Goal: Task Accomplishment & Management: Use online tool/utility

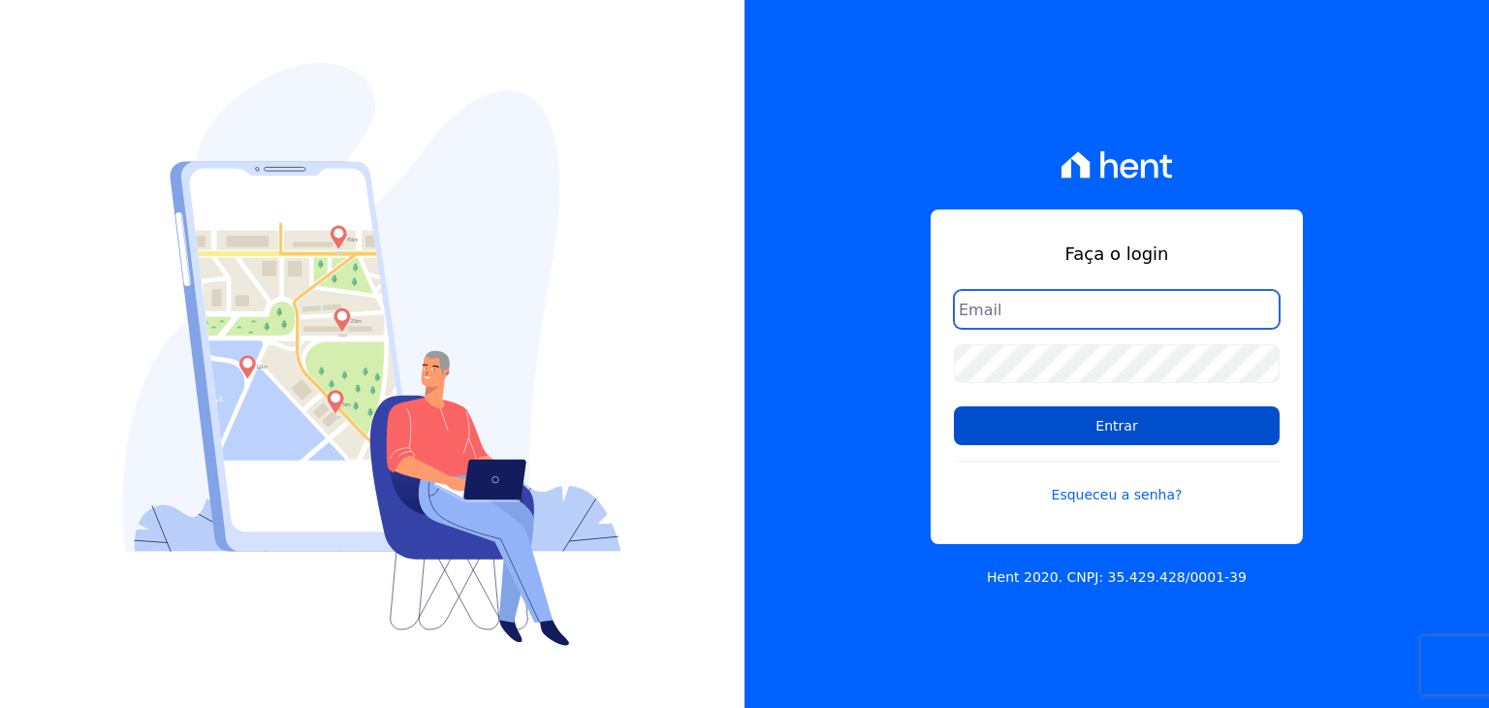
type input "[PERSON_NAME][EMAIL_ADDRESS][DOMAIN_NAME]"
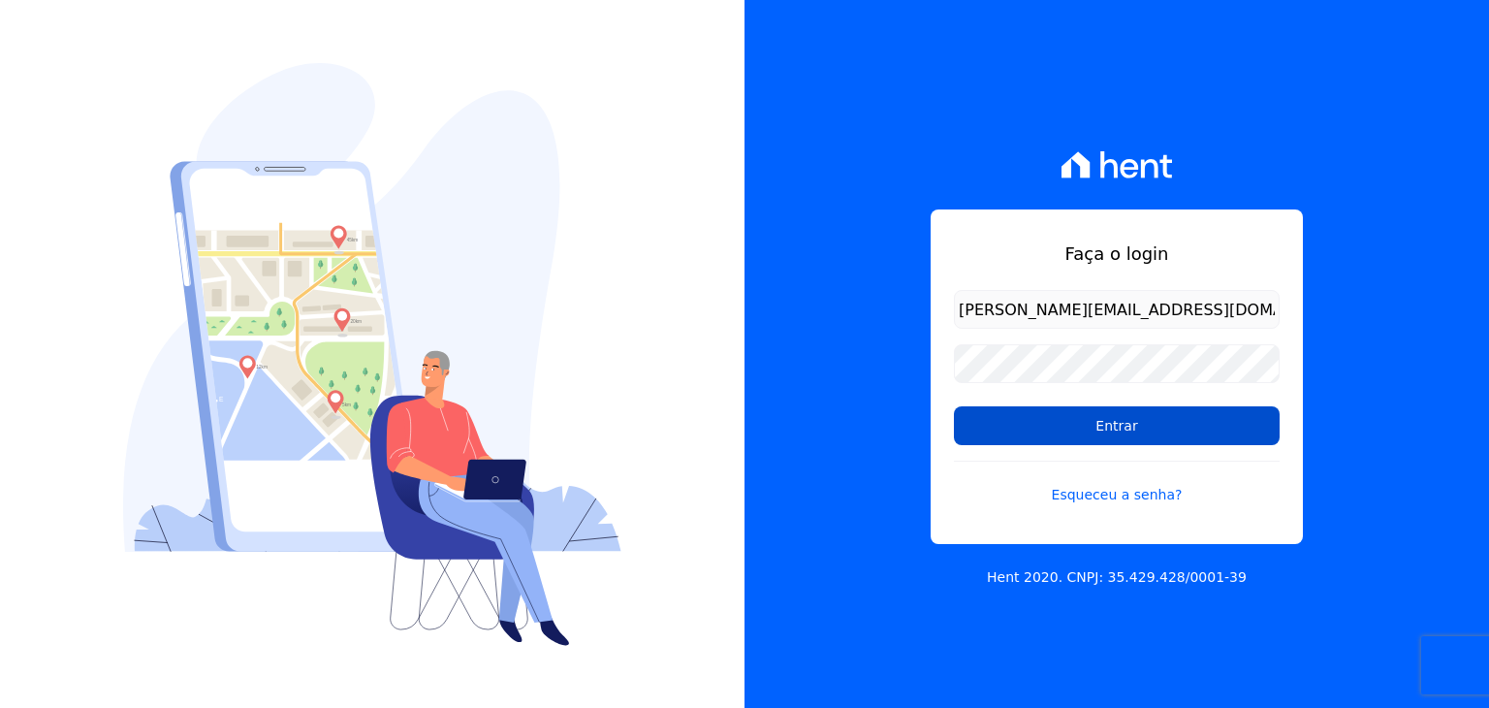
click at [999, 418] on input "Entrar" at bounding box center [1117, 425] width 326 height 39
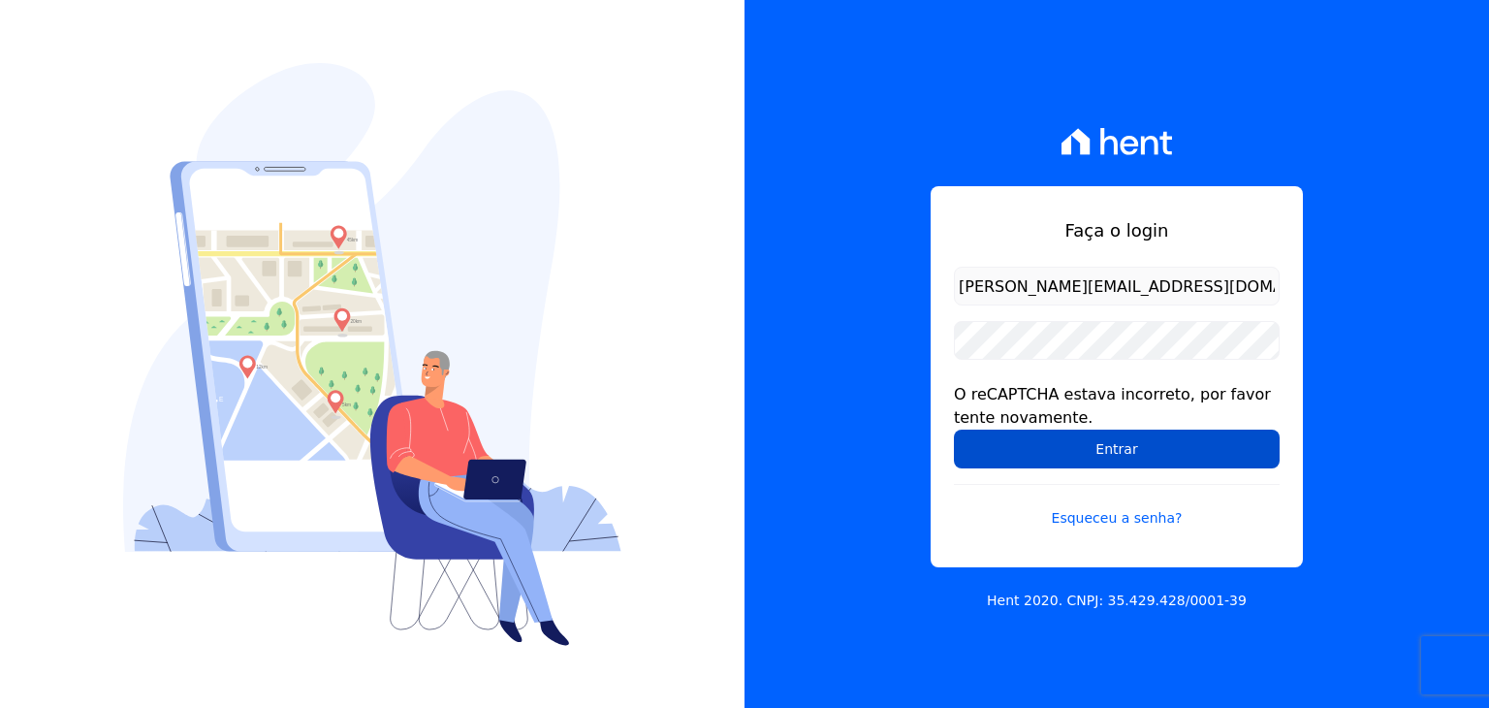
click at [1125, 460] on input "Entrar" at bounding box center [1117, 448] width 326 height 39
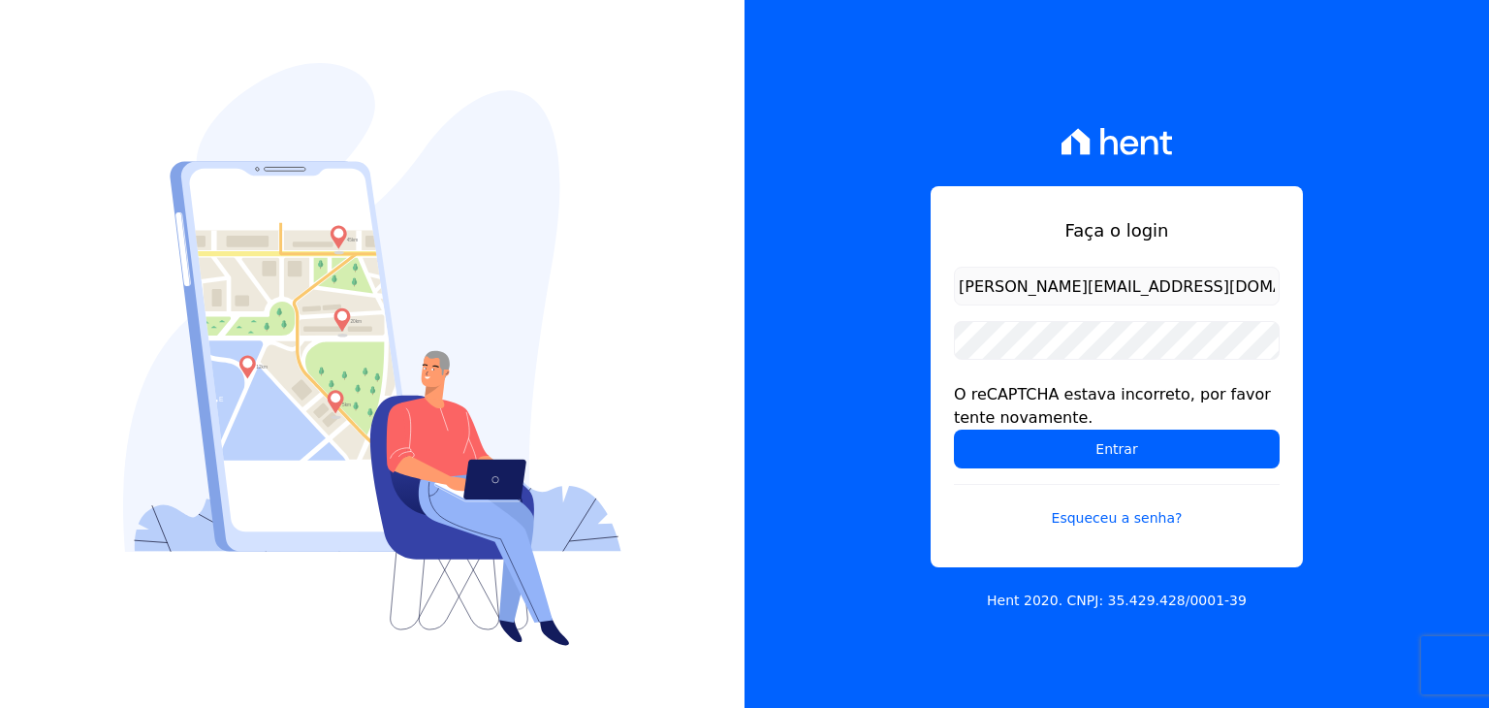
click at [1125, 460] on input "Entrar" at bounding box center [1117, 448] width 326 height 39
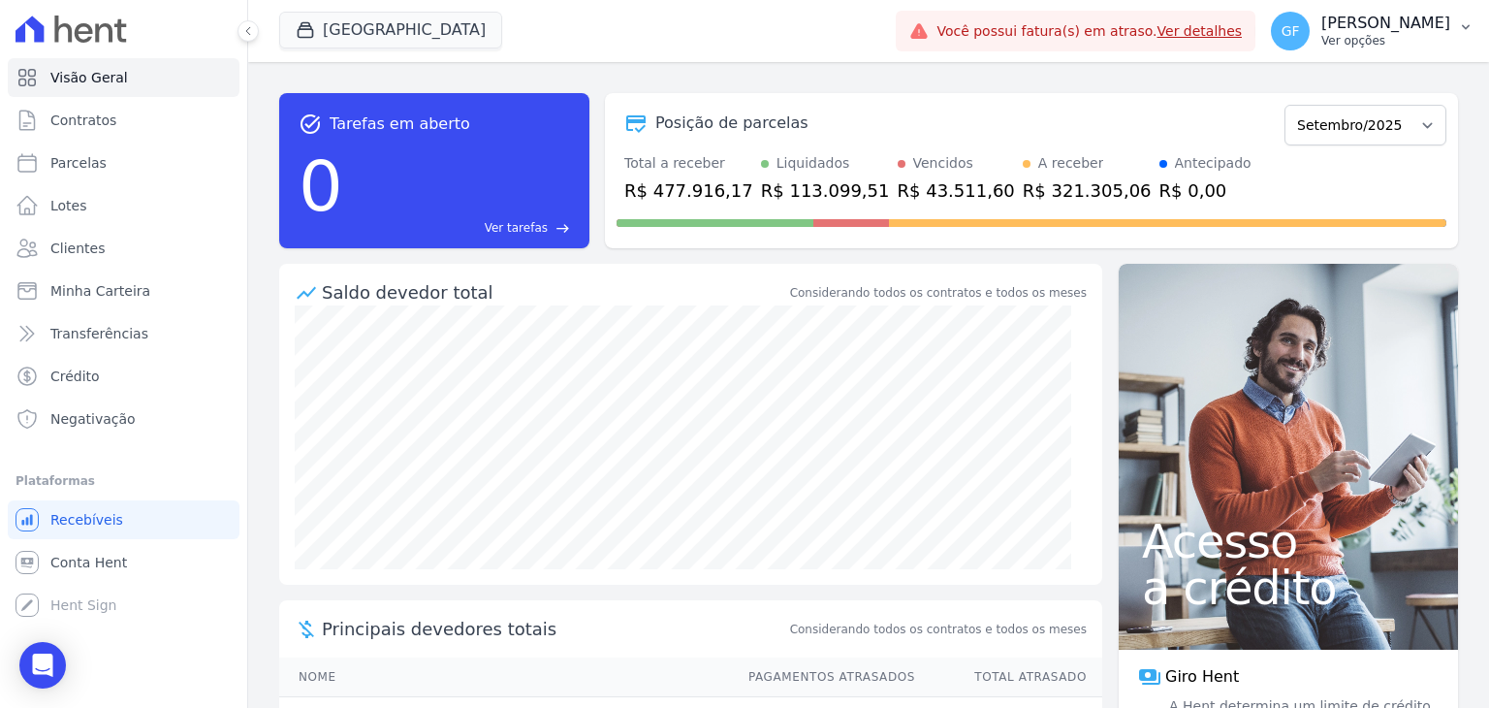
click at [1350, 38] on p "Ver opções" at bounding box center [1385, 41] width 129 height 16
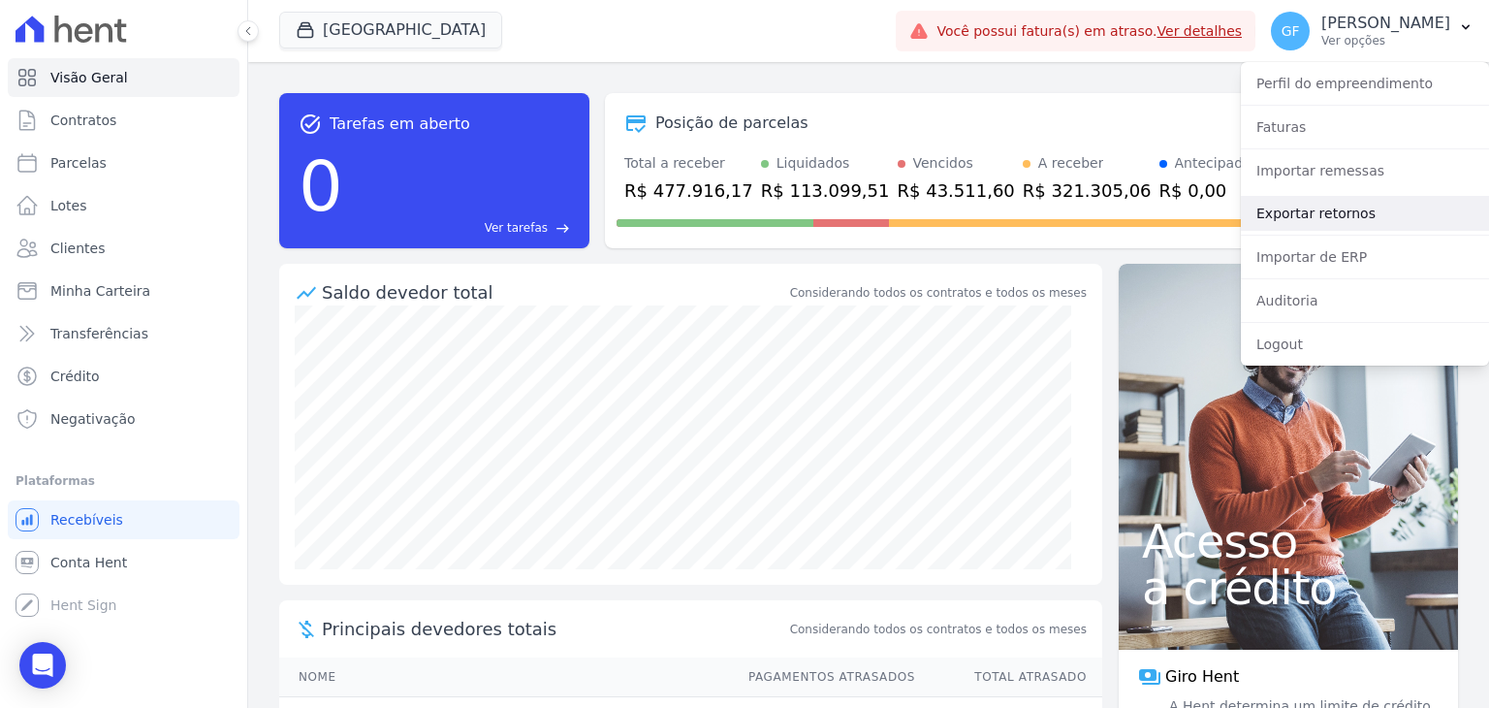
click at [1308, 222] on link "Exportar retornos" at bounding box center [1365, 213] width 248 height 35
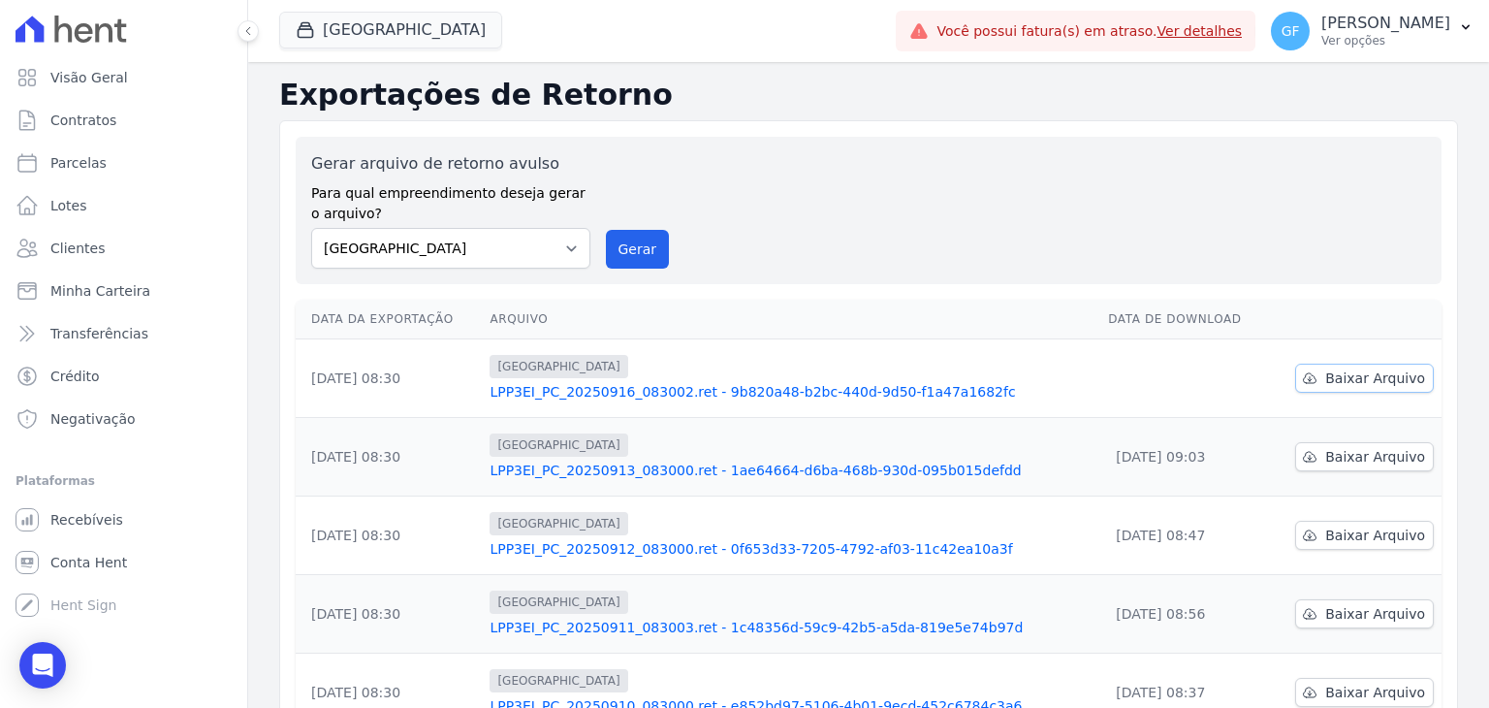
click at [1337, 372] on span "Baixar Arquivo" at bounding box center [1375, 377] width 100 height 19
click at [1418, 38] on p "Ver opções" at bounding box center [1385, 41] width 129 height 16
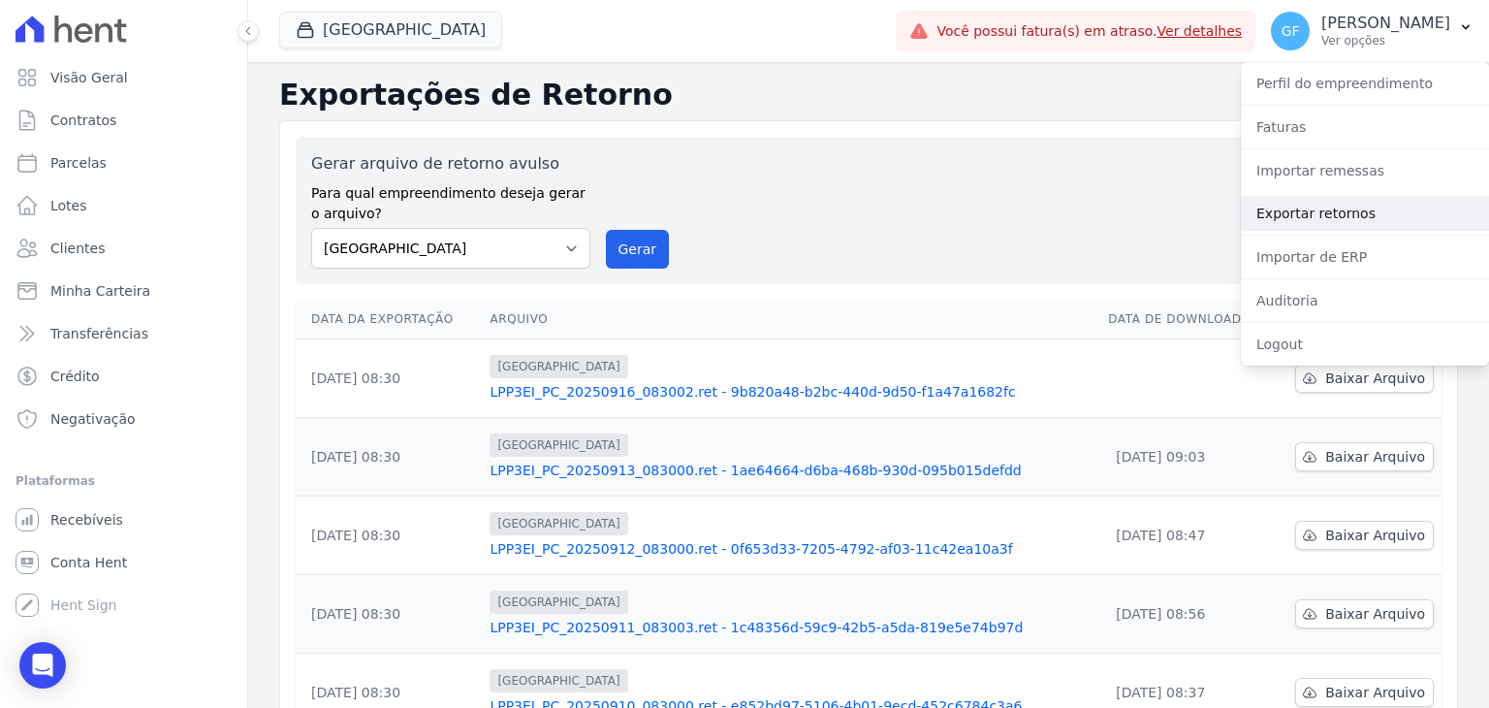
click at [1311, 207] on link "Exportar retornos" at bounding box center [1365, 213] width 248 height 35
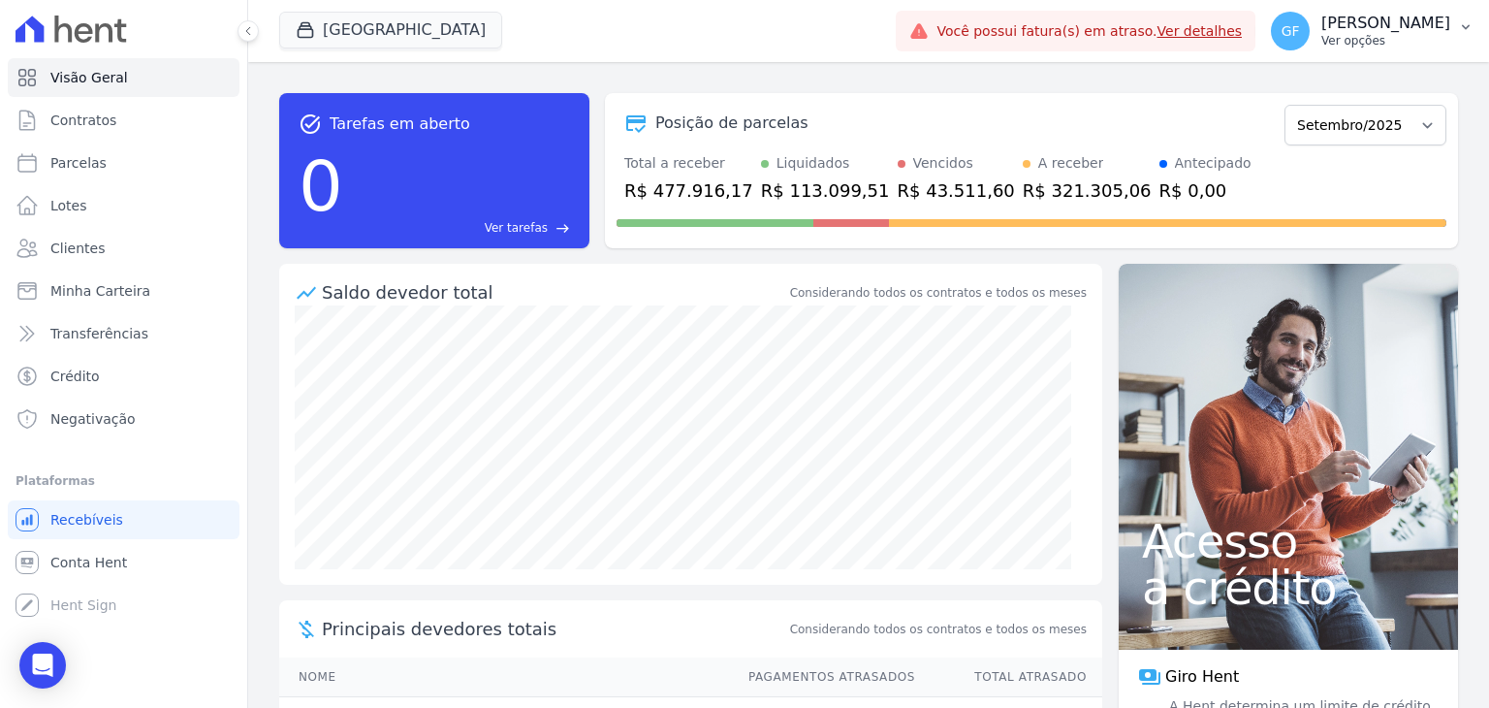
click at [1356, 41] on p "Ver opções" at bounding box center [1385, 41] width 129 height 16
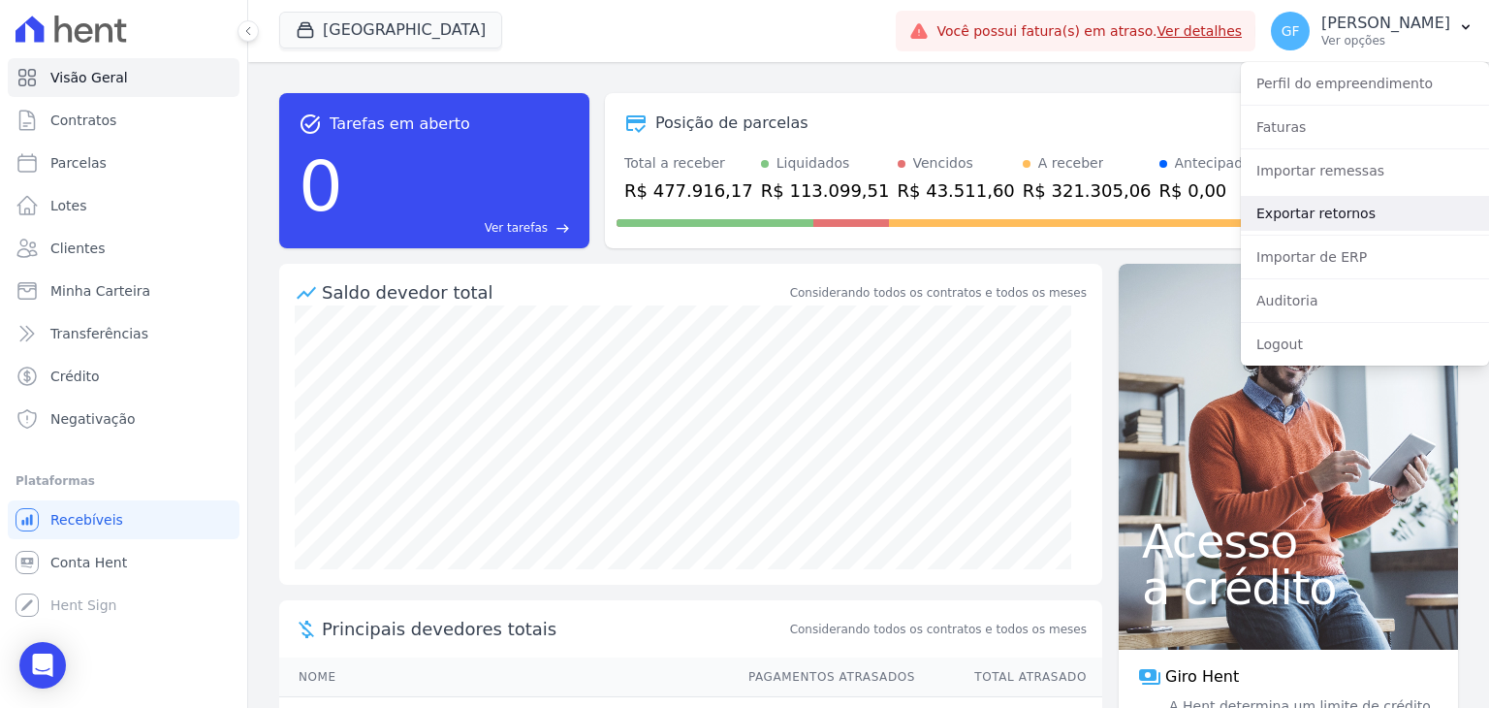
click at [1287, 214] on link "Exportar retornos" at bounding box center [1365, 213] width 248 height 35
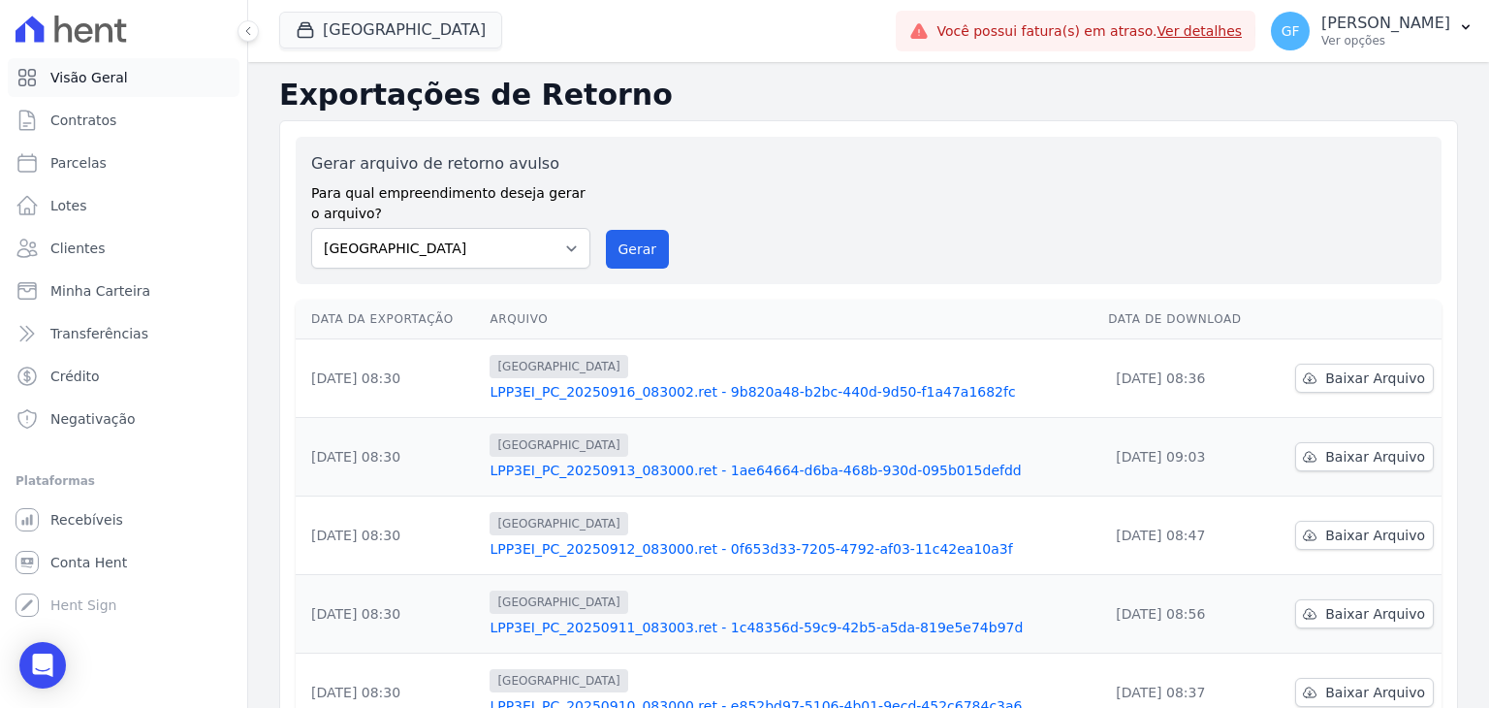
click at [22, 79] on icon at bounding box center [27, 78] width 16 height 16
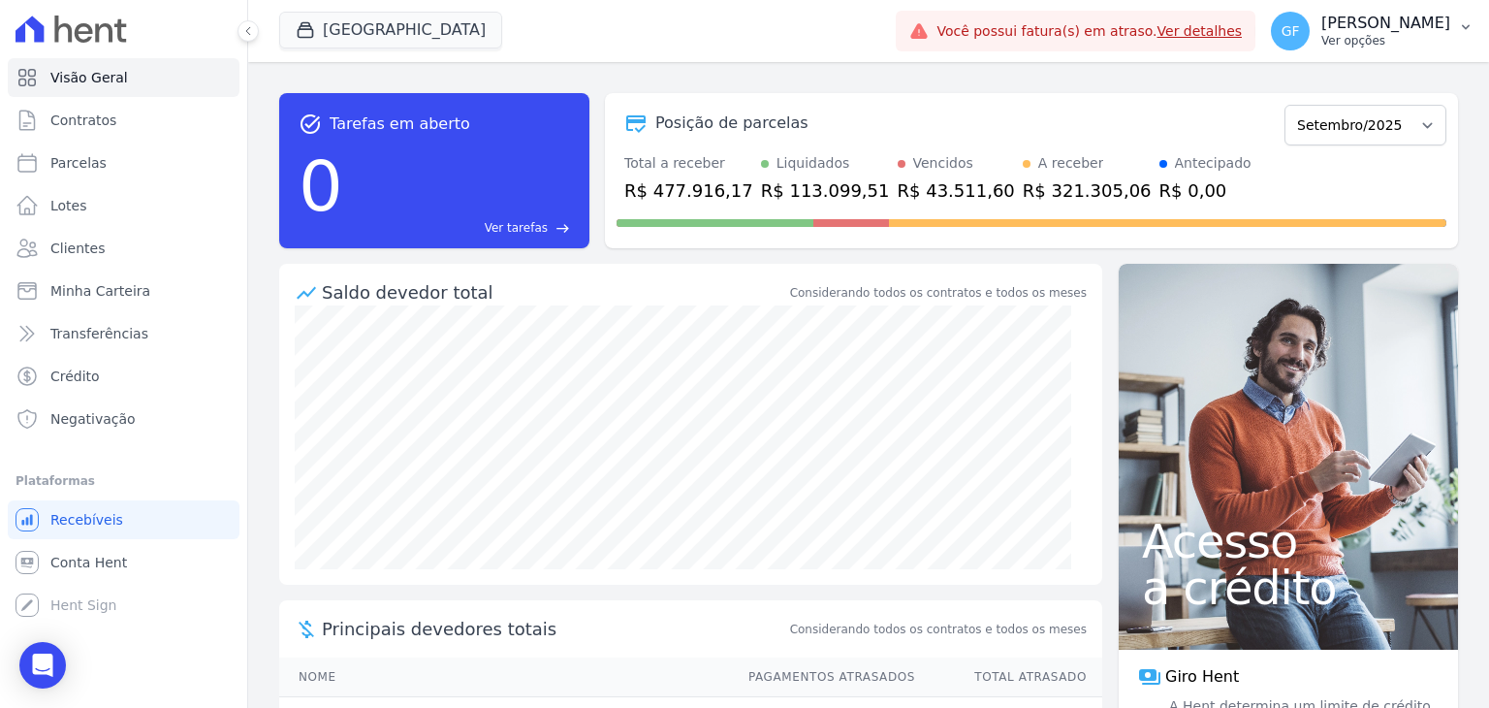
click at [1348, 32] on p "[PERSON_NAME]" at bounding box center [1385, 23] width 129 height 19
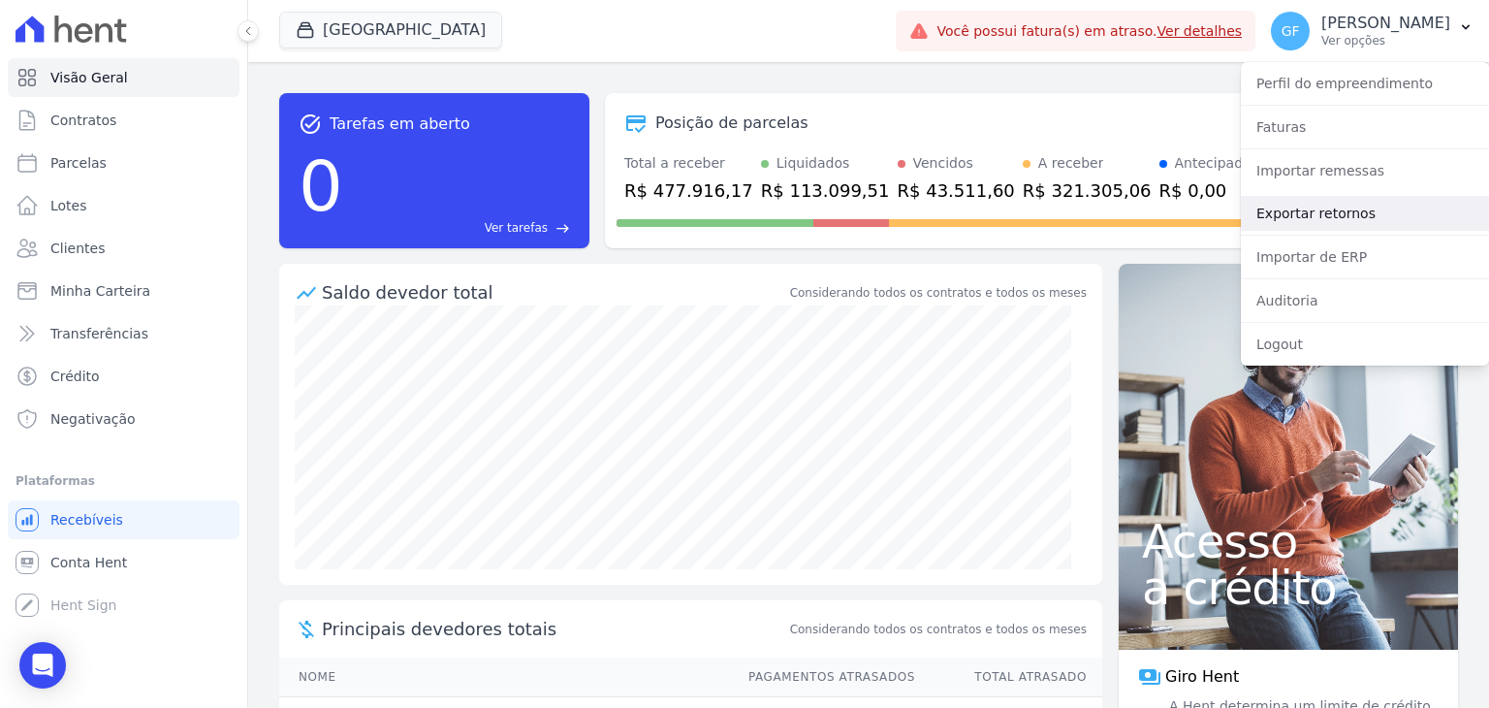
click at [1315, 222] on link "Exportar retornos" at bounding box center [1365, 213] width 248 height 35
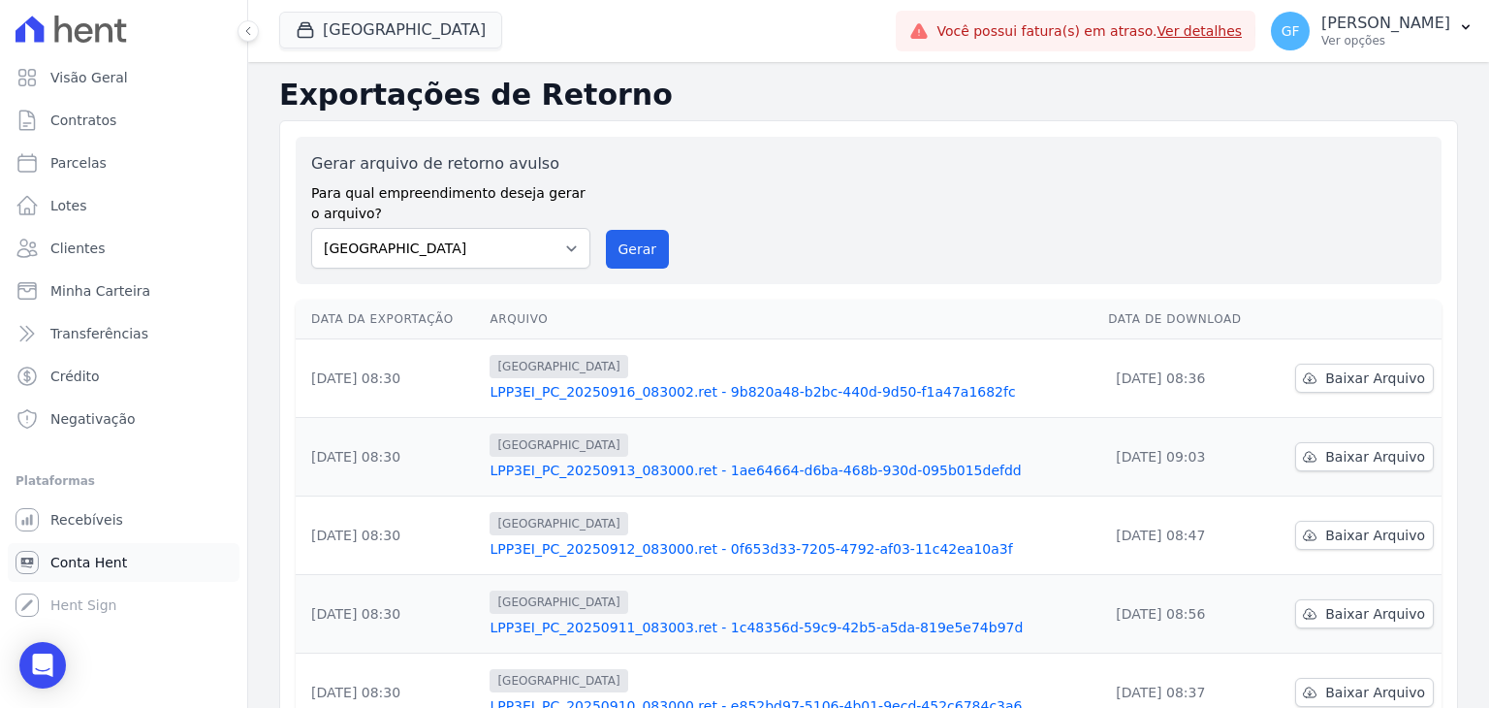
click at [77, 570] on span "Conta Hent" at bounding box center [88, 562] width 77 height 19
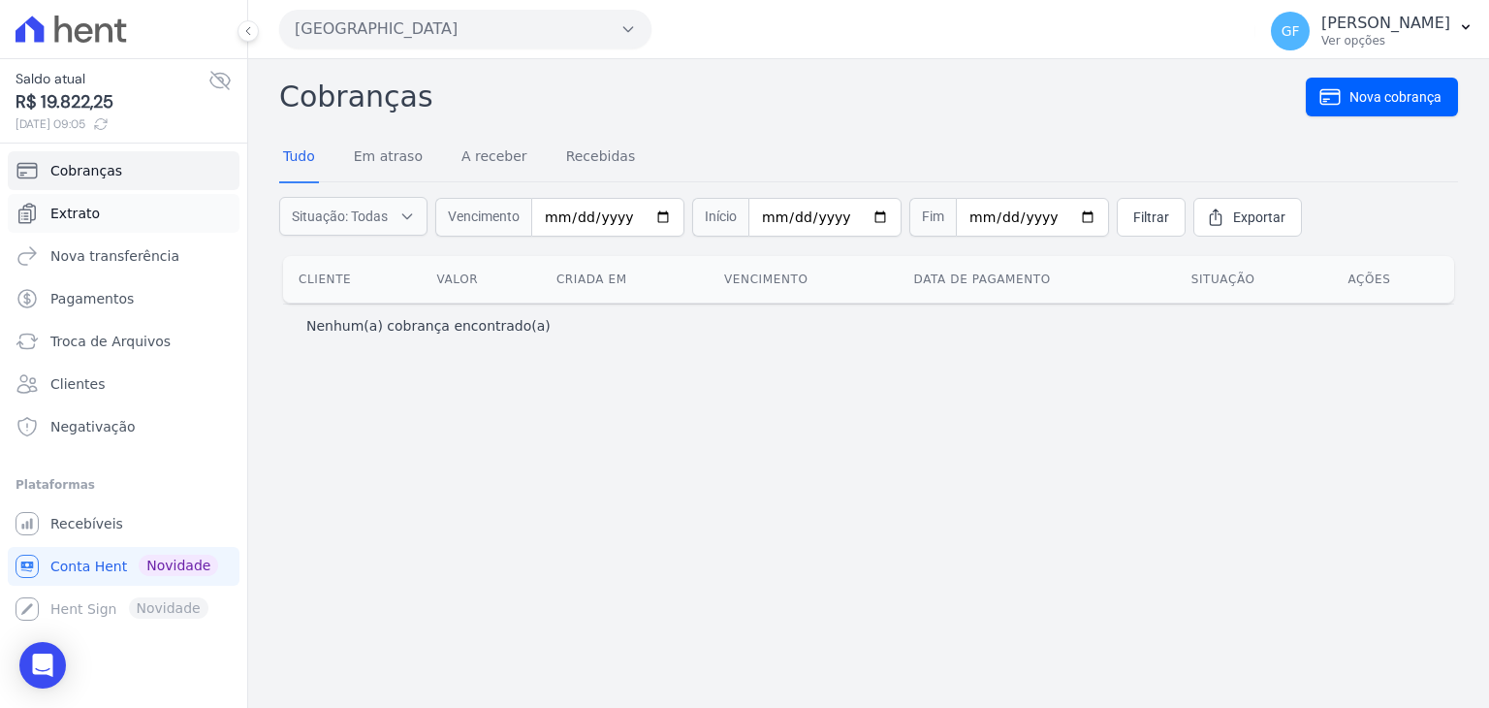
click at [82, 221] on span "Extrato" at bounding box center [74, 213] width 49 height 19
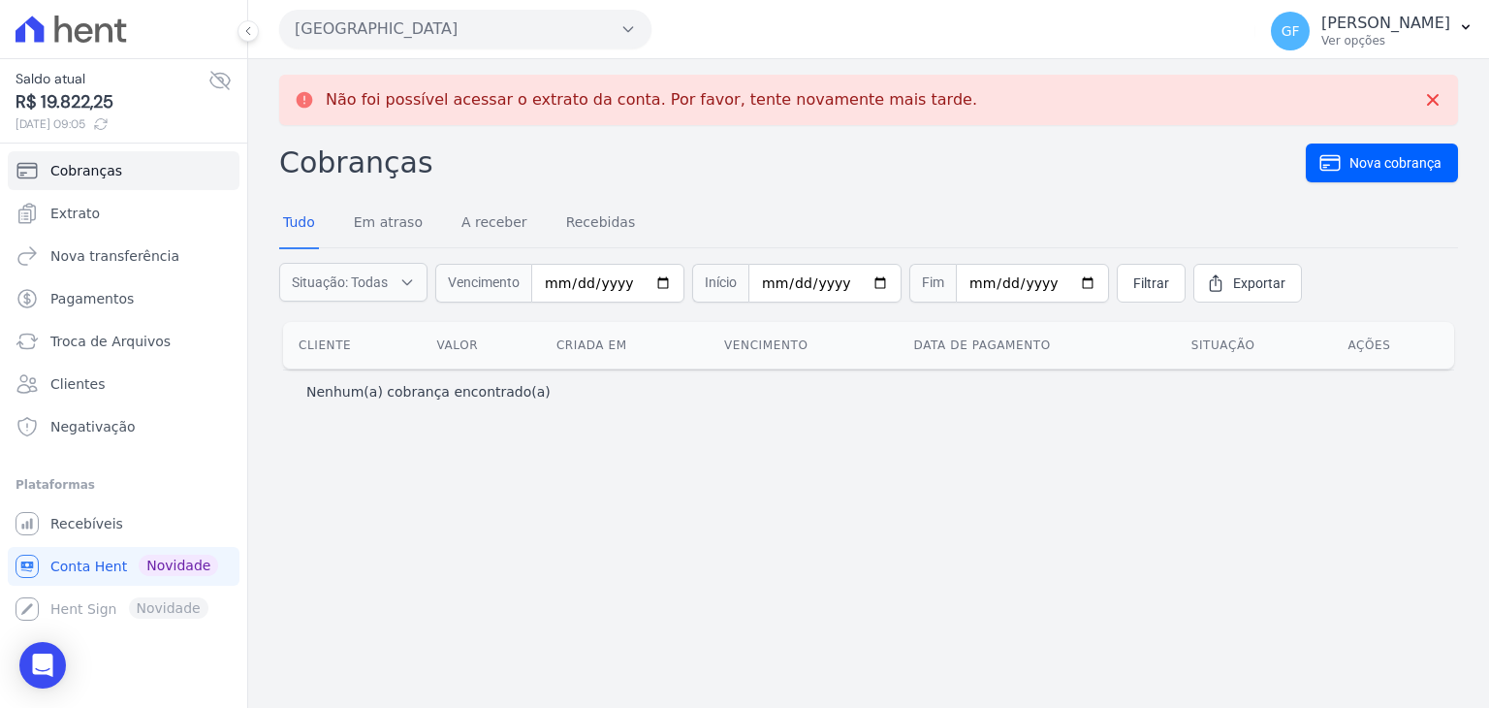
click at [225, 85] on icon at bounding box center [219, 80] width 19 height 17
click at [78, 398] on link "Clientes" at bounding box center [124, 384] width 232 height 39
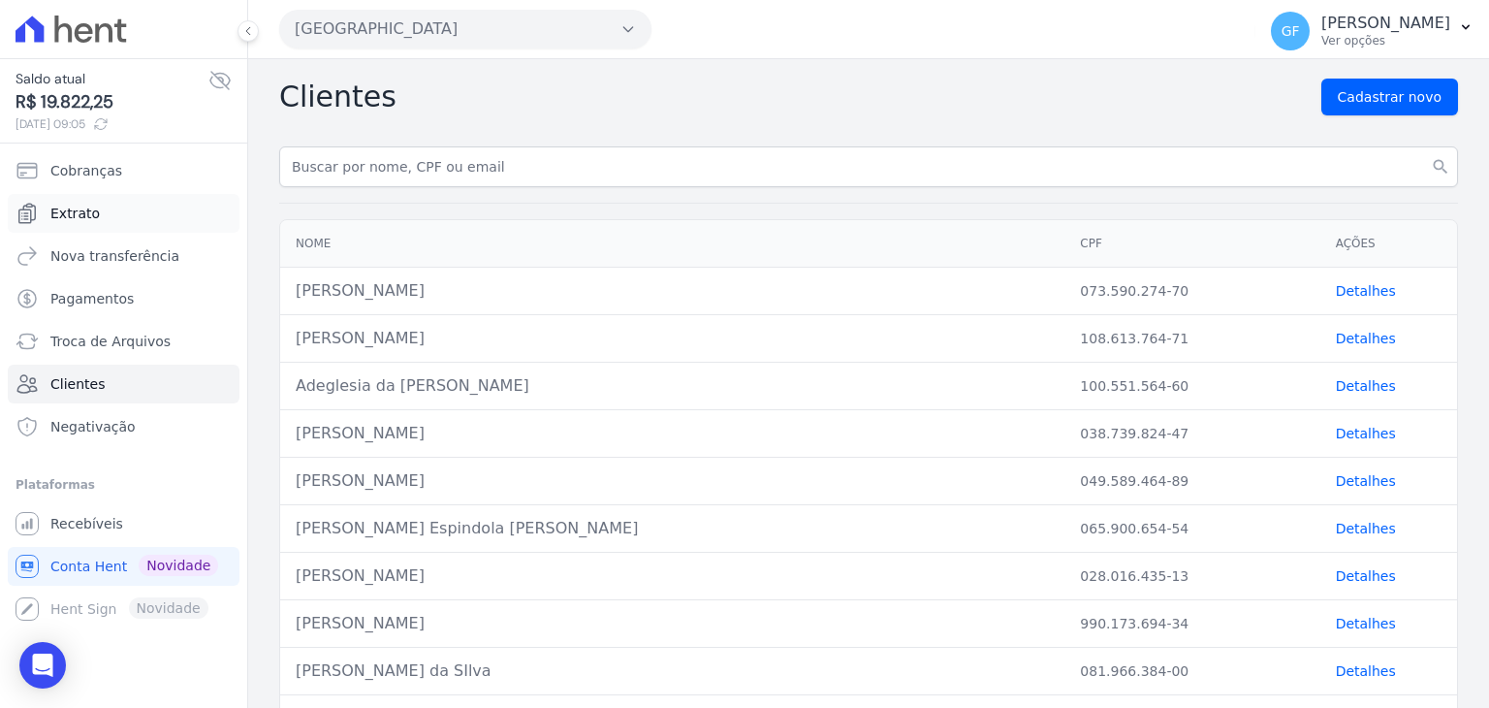
click at [75, 212] on span "Extrato" at bounding box center [74, 213] width 49 height 19
click at [67, 222] on link "Extrato" at bounding box center [124, 213] width 232 height 39
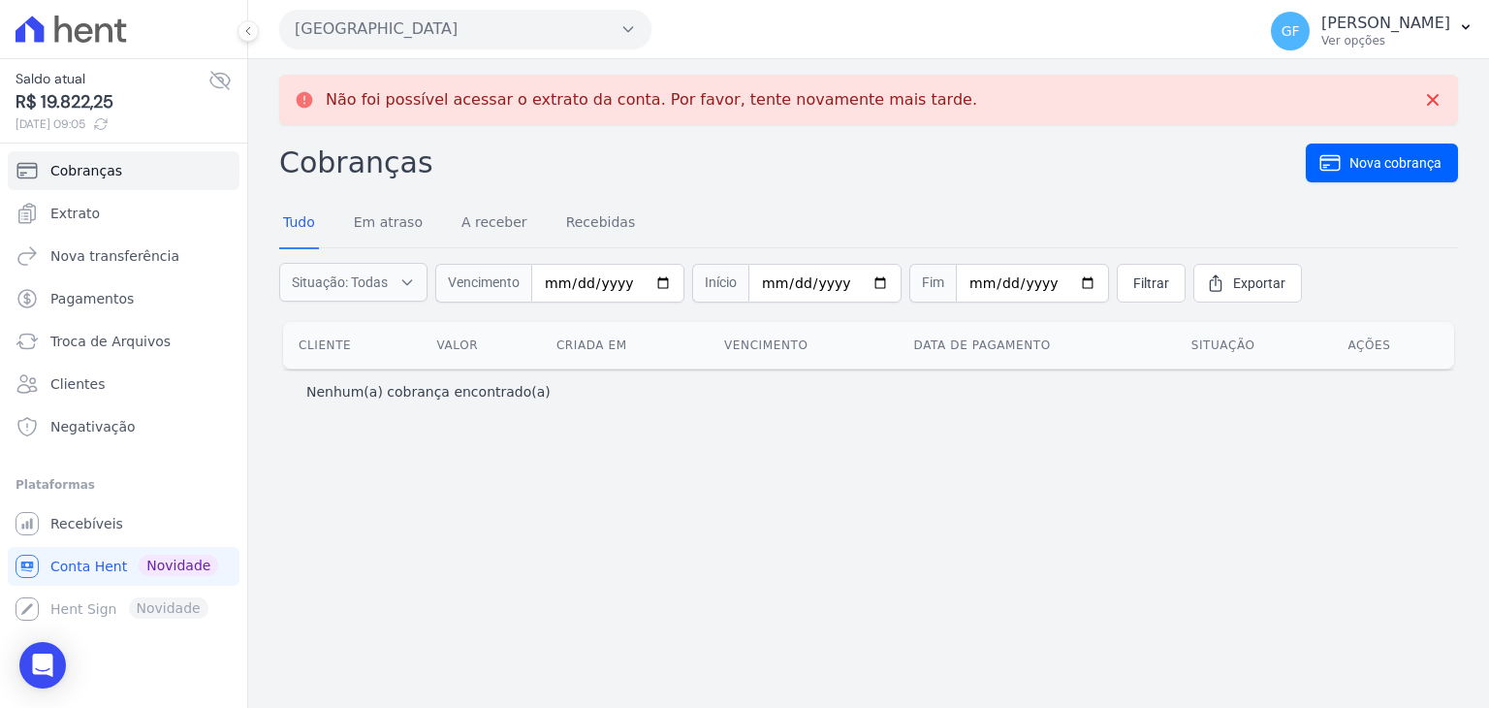
click at [85, 32] on icon at bounding box center [84, 32] width 18 height 19
